Goal: Task Accomplishment & Management: Manage account settings

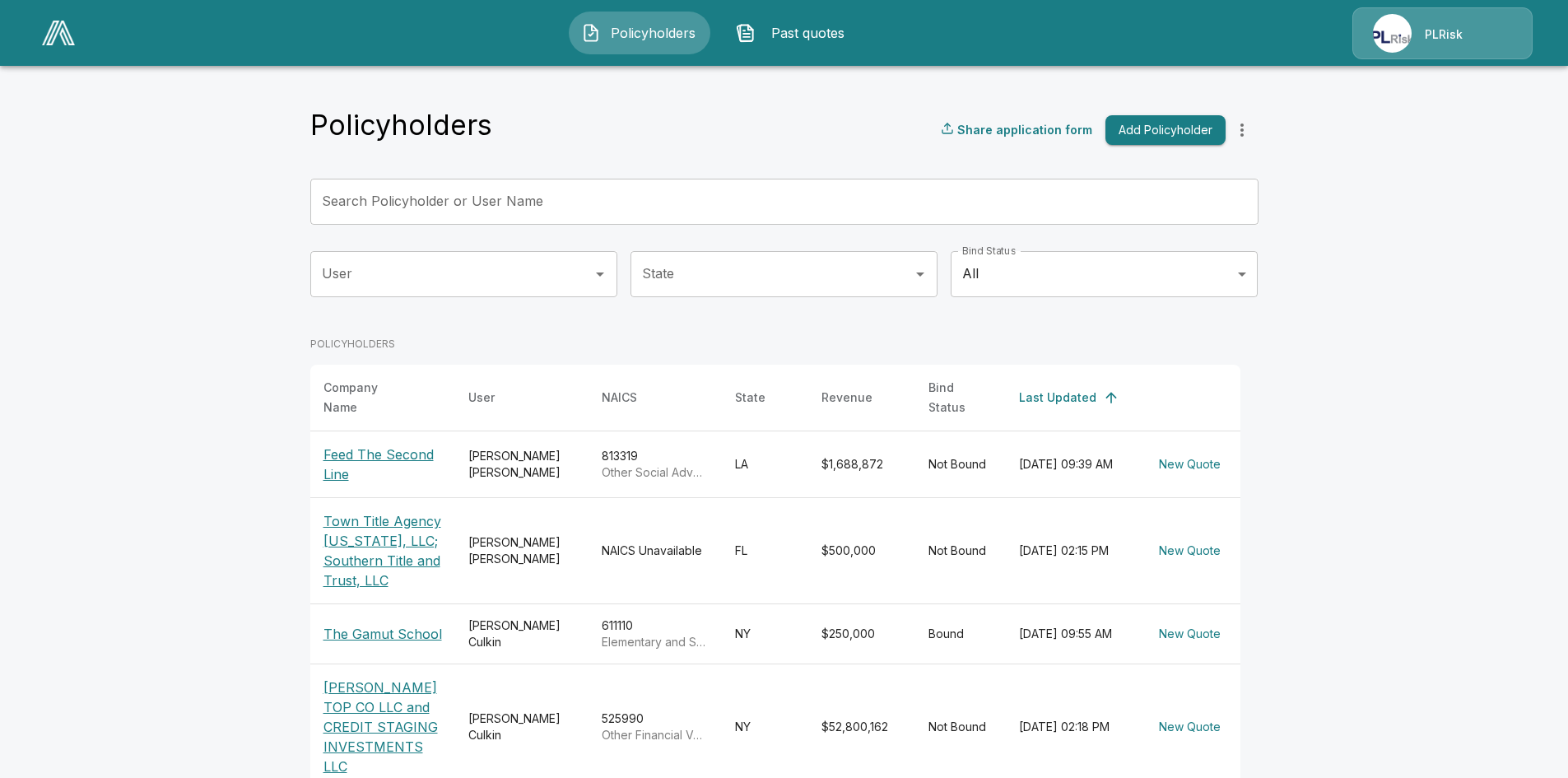
click at [1370, 49] on div "PLRisk" at bounding box center [1443, 34] width 180 height 52
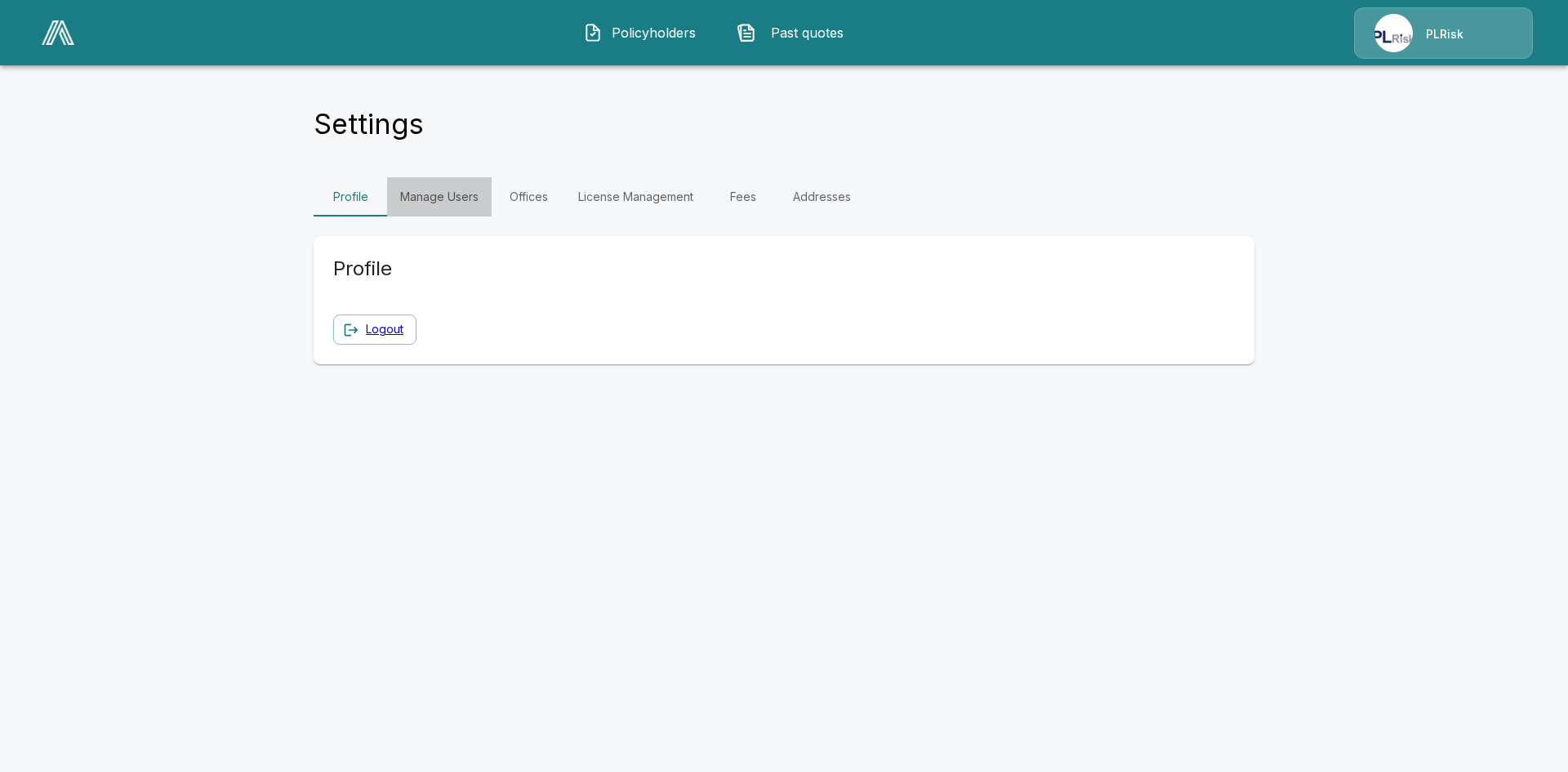
click at [449, 204] on link "Manage Users" at bounding box center [439, 196] width 104 height 39
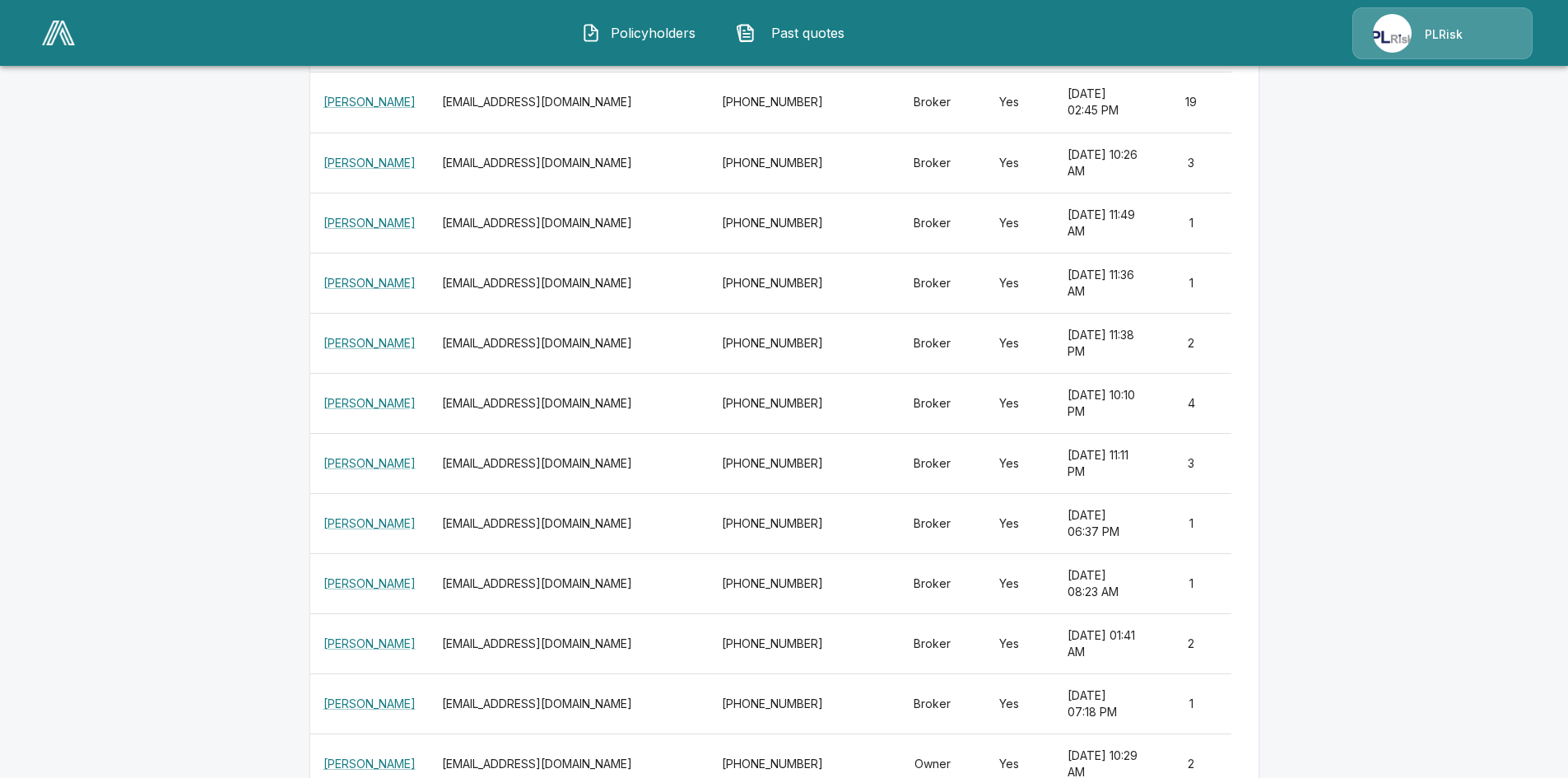
scroll to position [727, 0]
